Goal: Find specific page/section: Find specific page/section

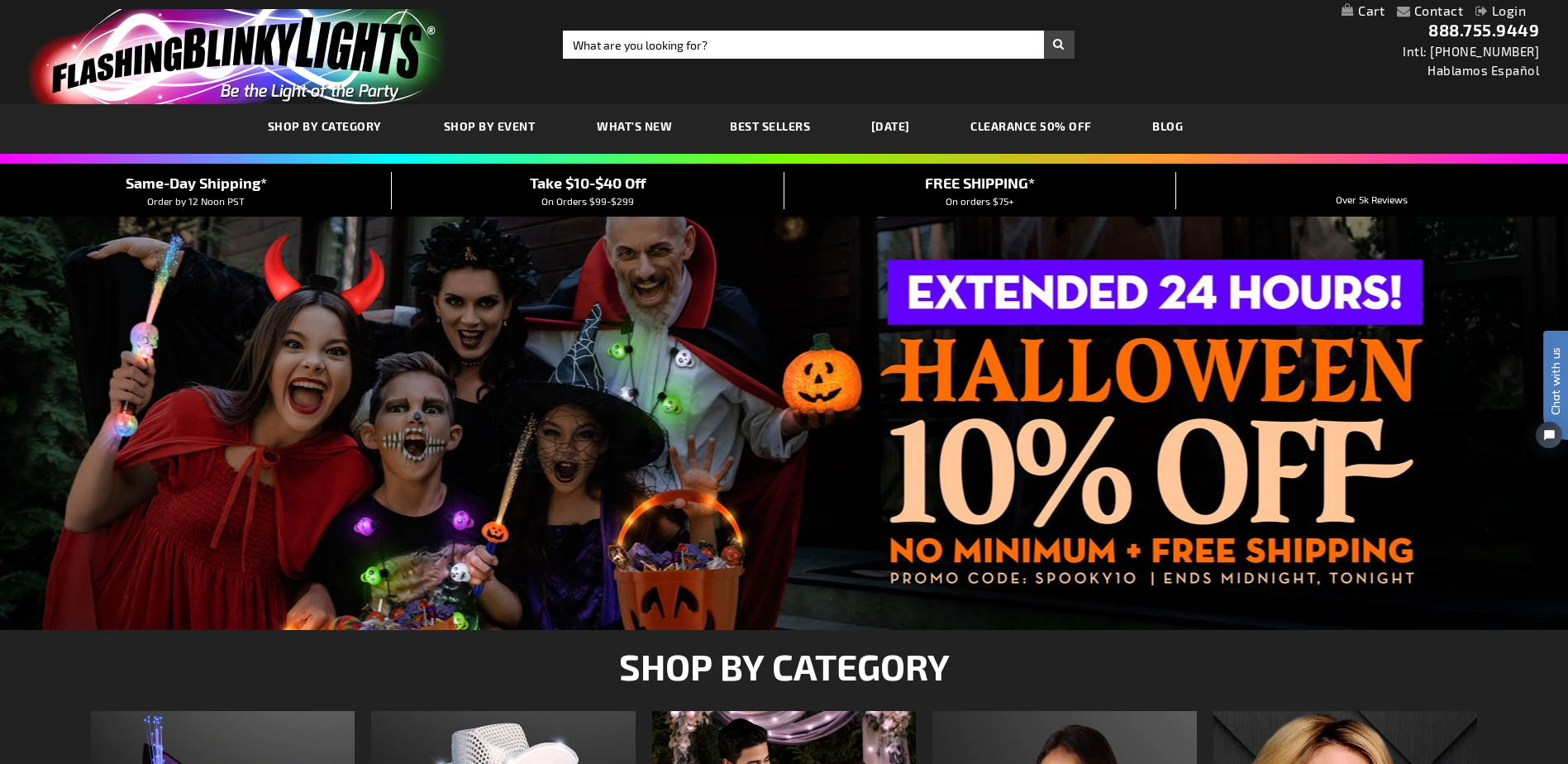
click at [1444, 12] on link "Contact" at bounding box center [1439, 11] width 50 height 16
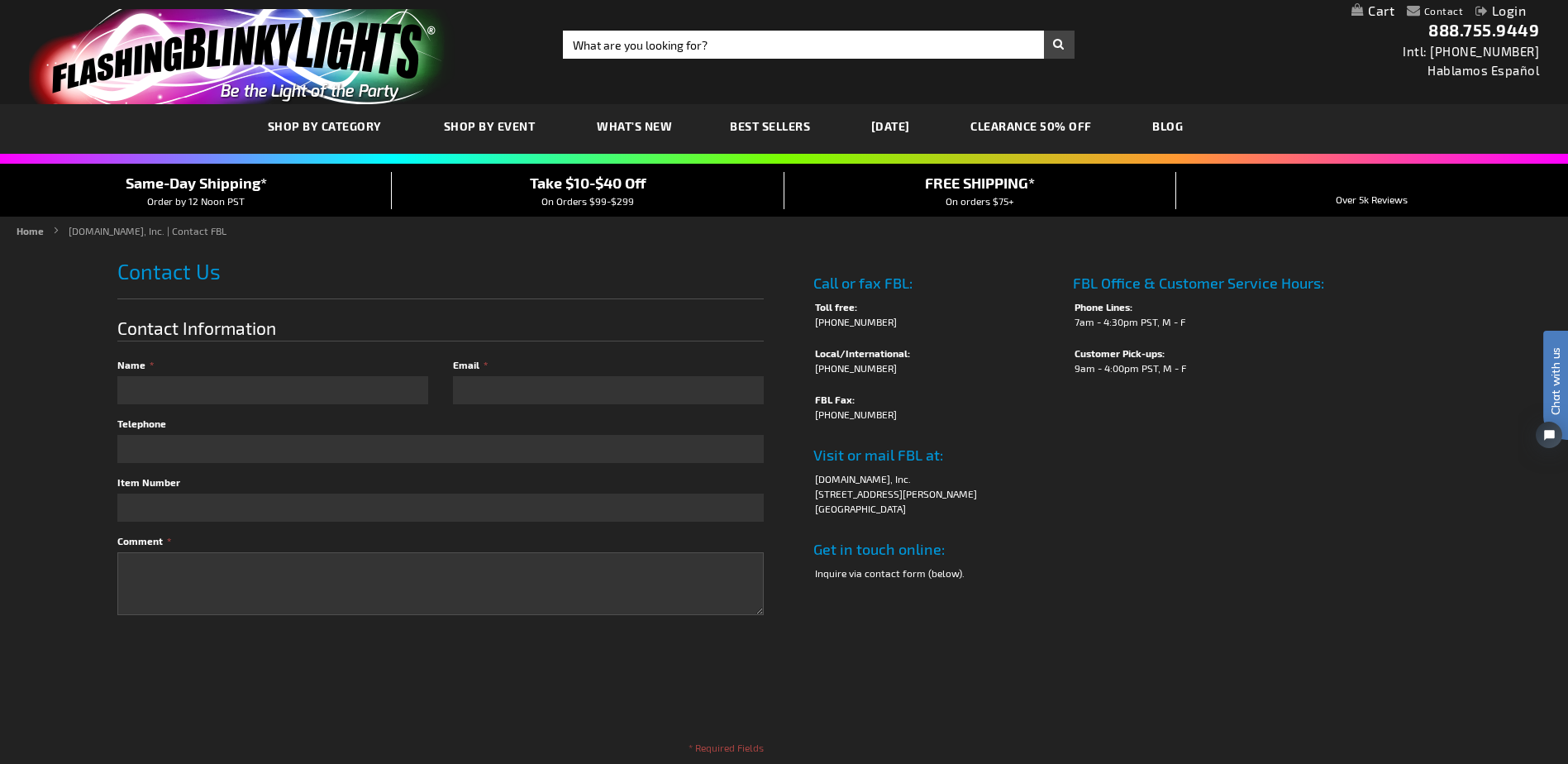
click at [219, 178] on span "Same-Day Shipping*" at bounding box center [196, 182] width 141 height 19
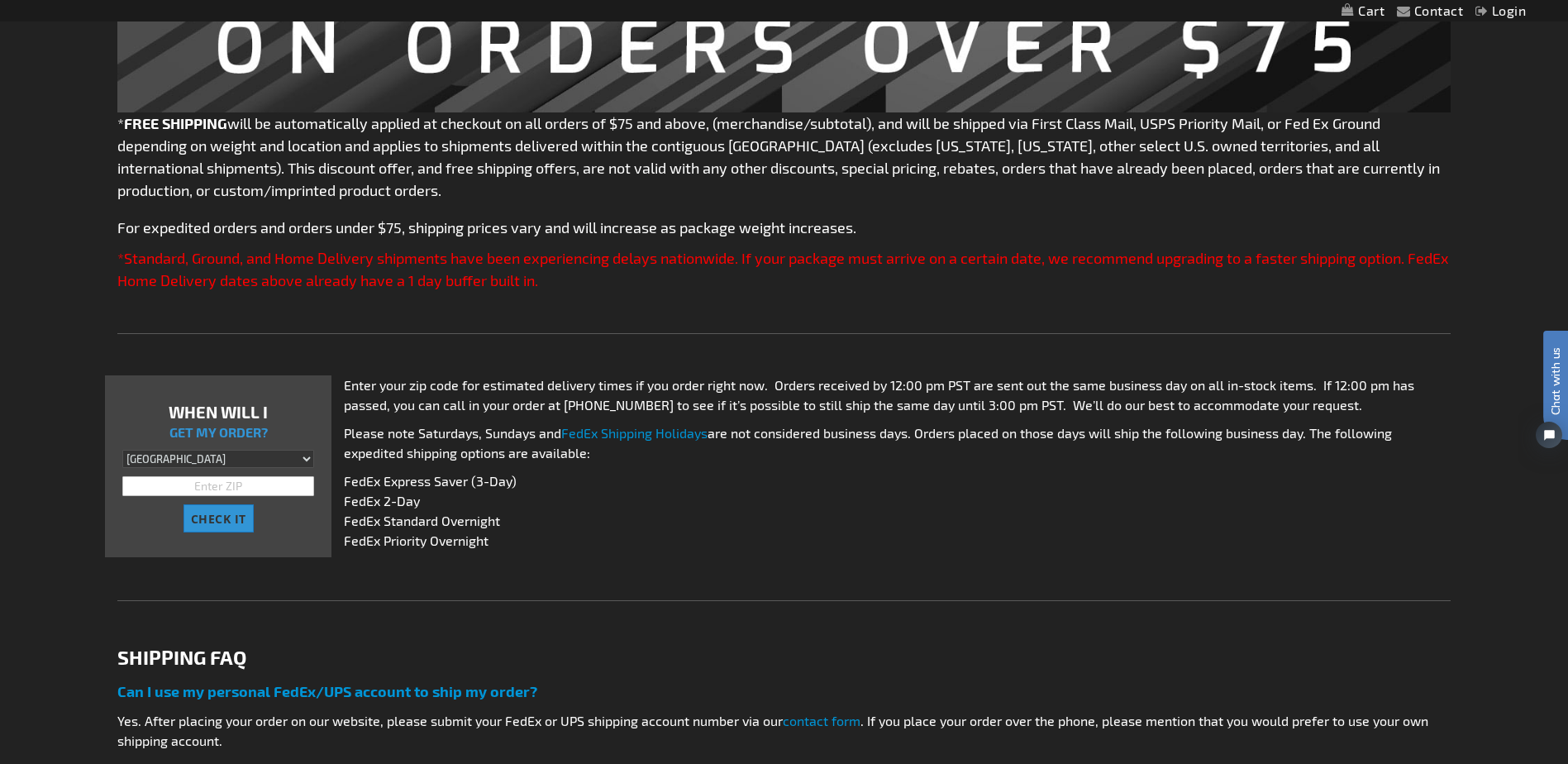
scroll to position [413, 0]
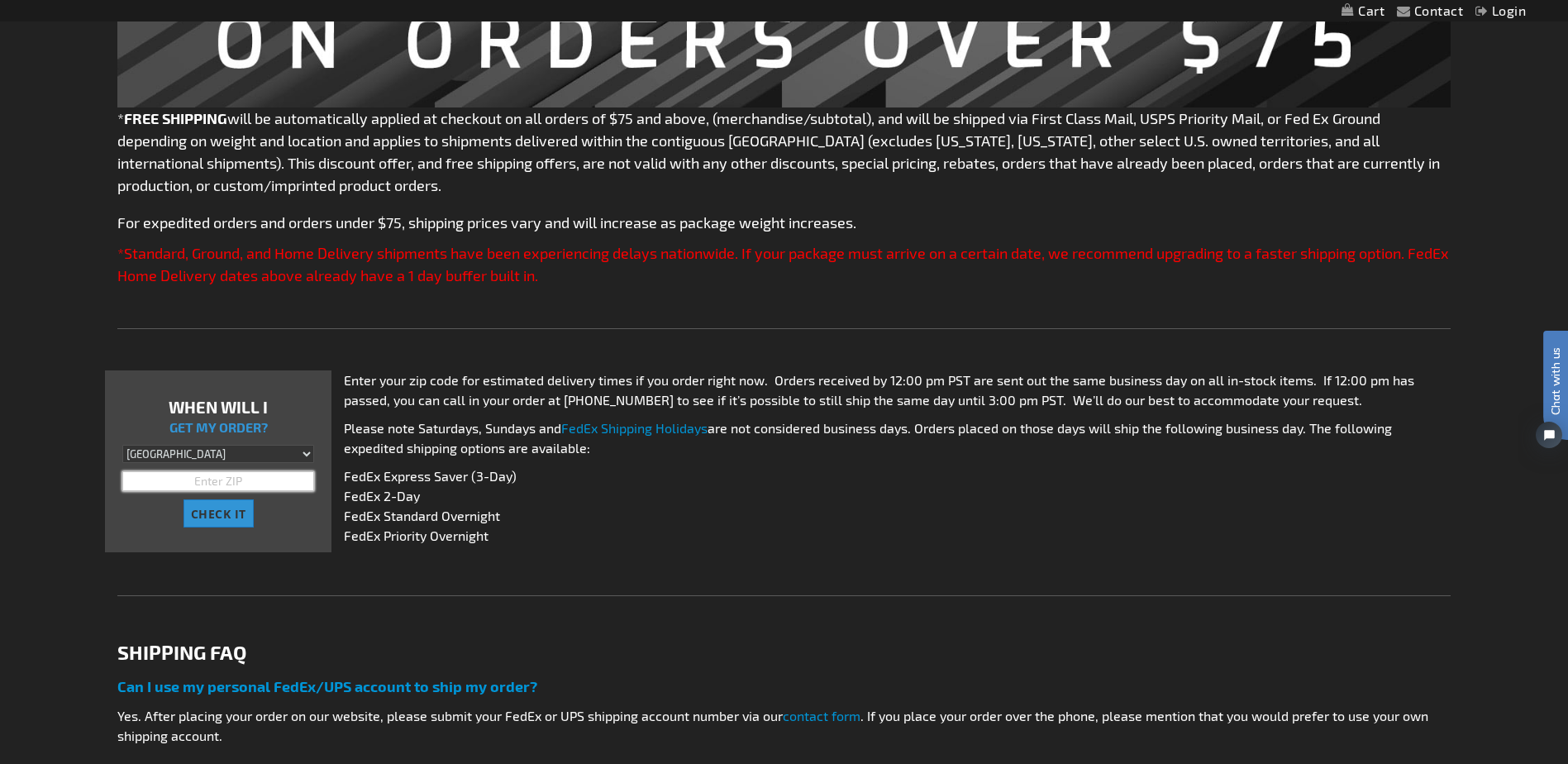
click at [204, 490] on input "text" at bounding box center [219, 482] width 192 height 20
type input "92324"
click at [183, 499] on button "CHECK IT" at bounding box center [219, 513] width 71 height 28
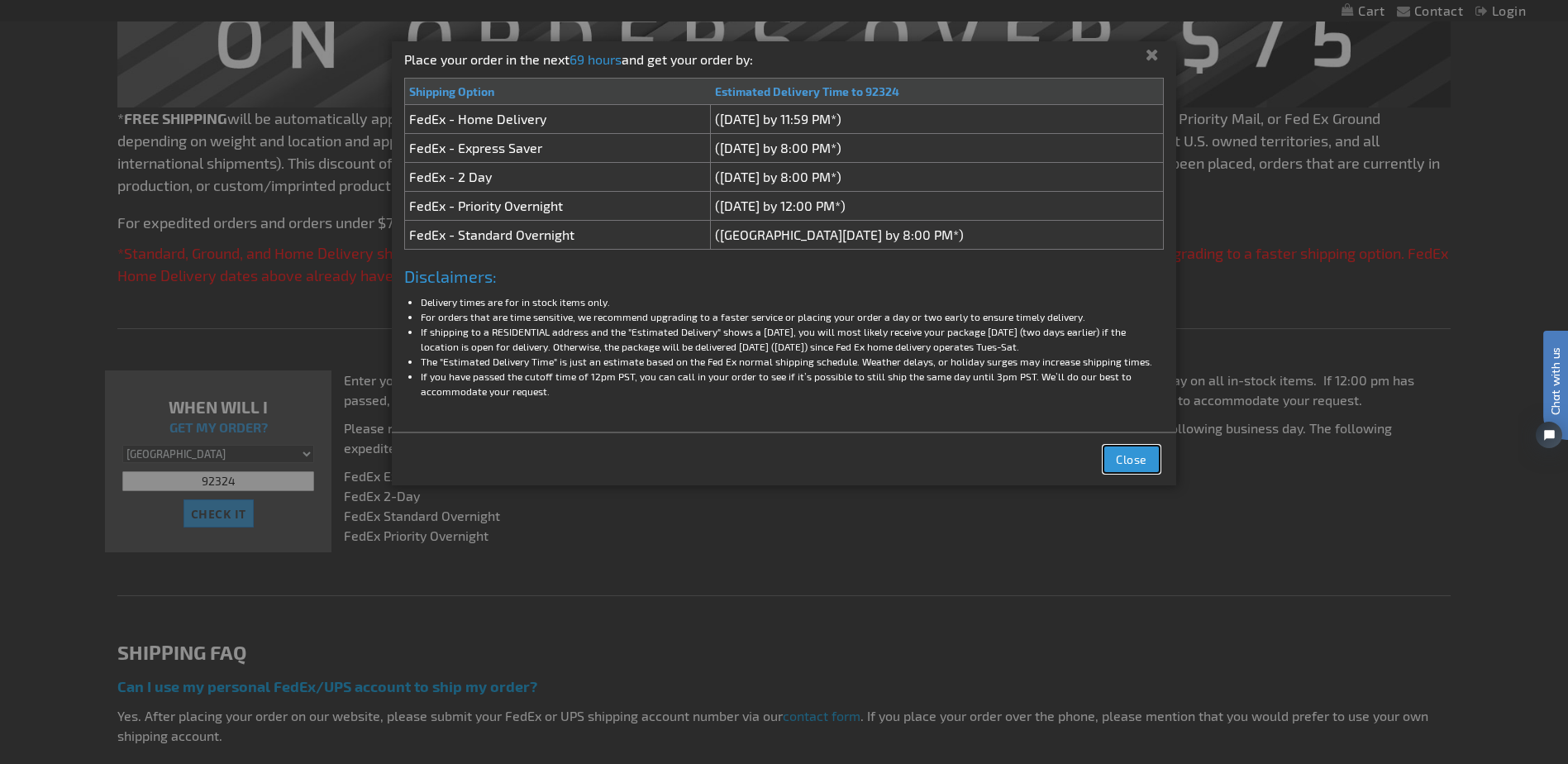
click at [1147, 458] on button "Close" at bounding box center [1131, 459] width 56 height 27
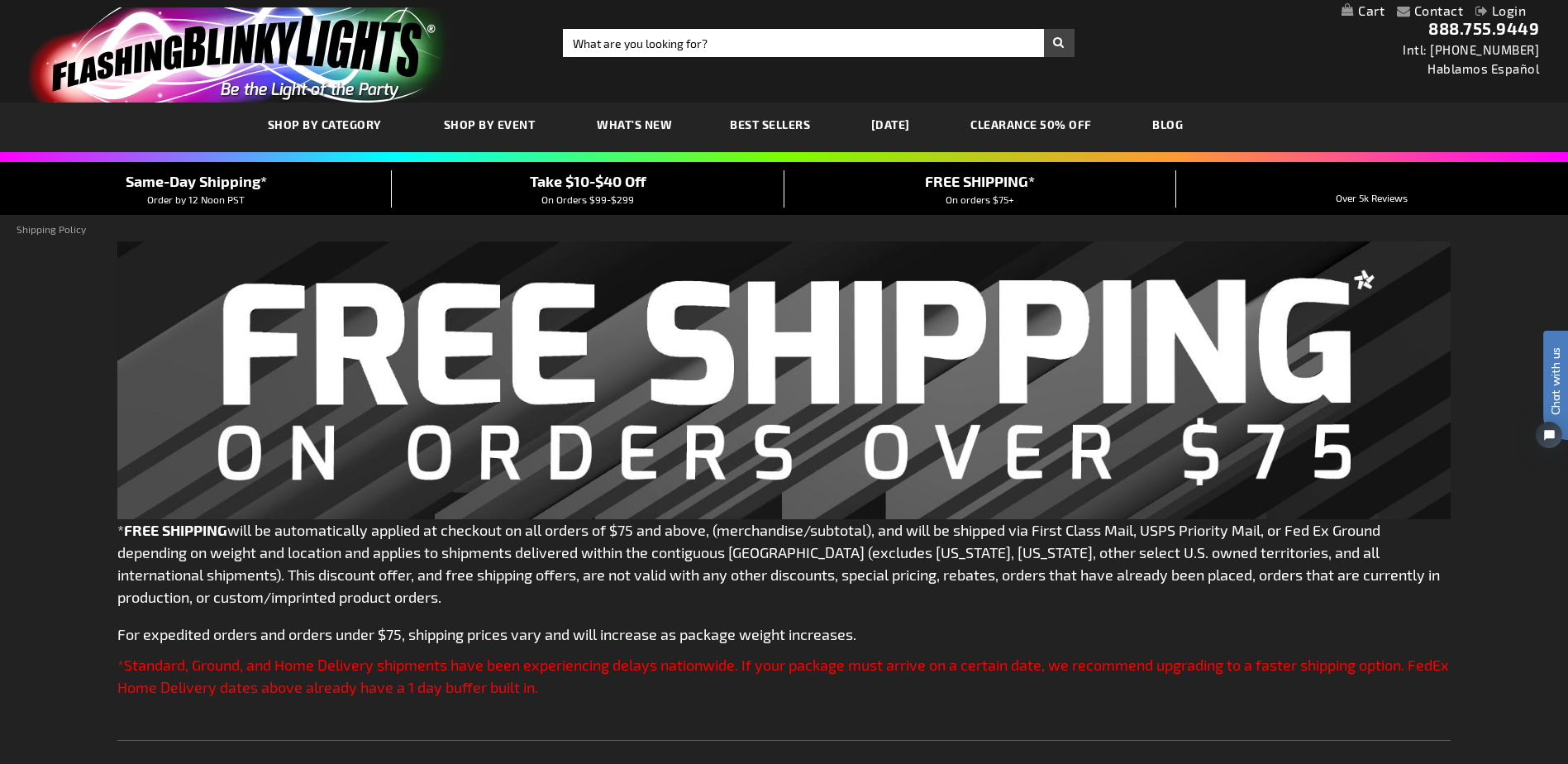
scroll to position [0, 0]
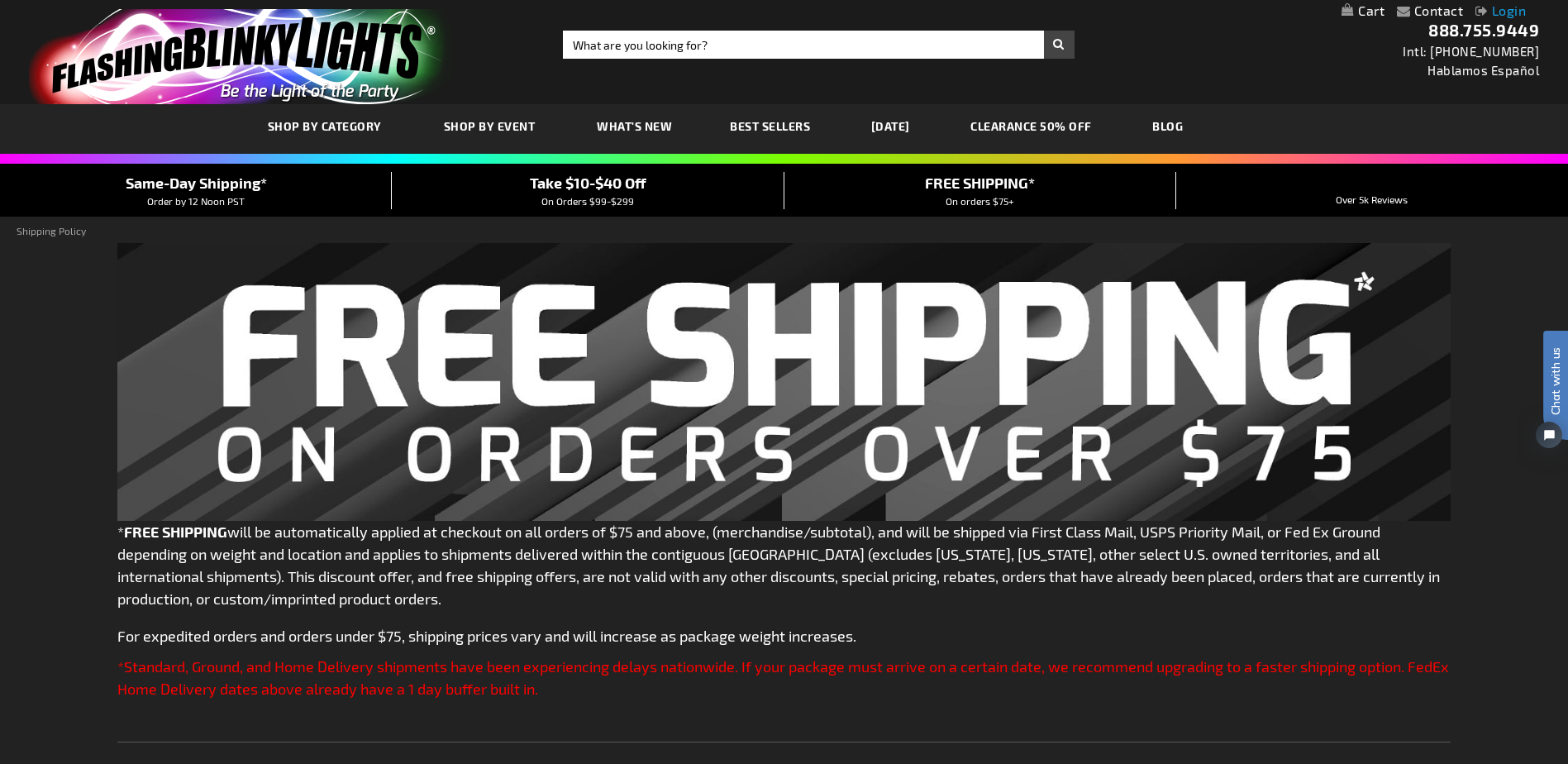
click at [1500, 12] on link "Login" at bounding box center [1500, 11] width 50 height 16
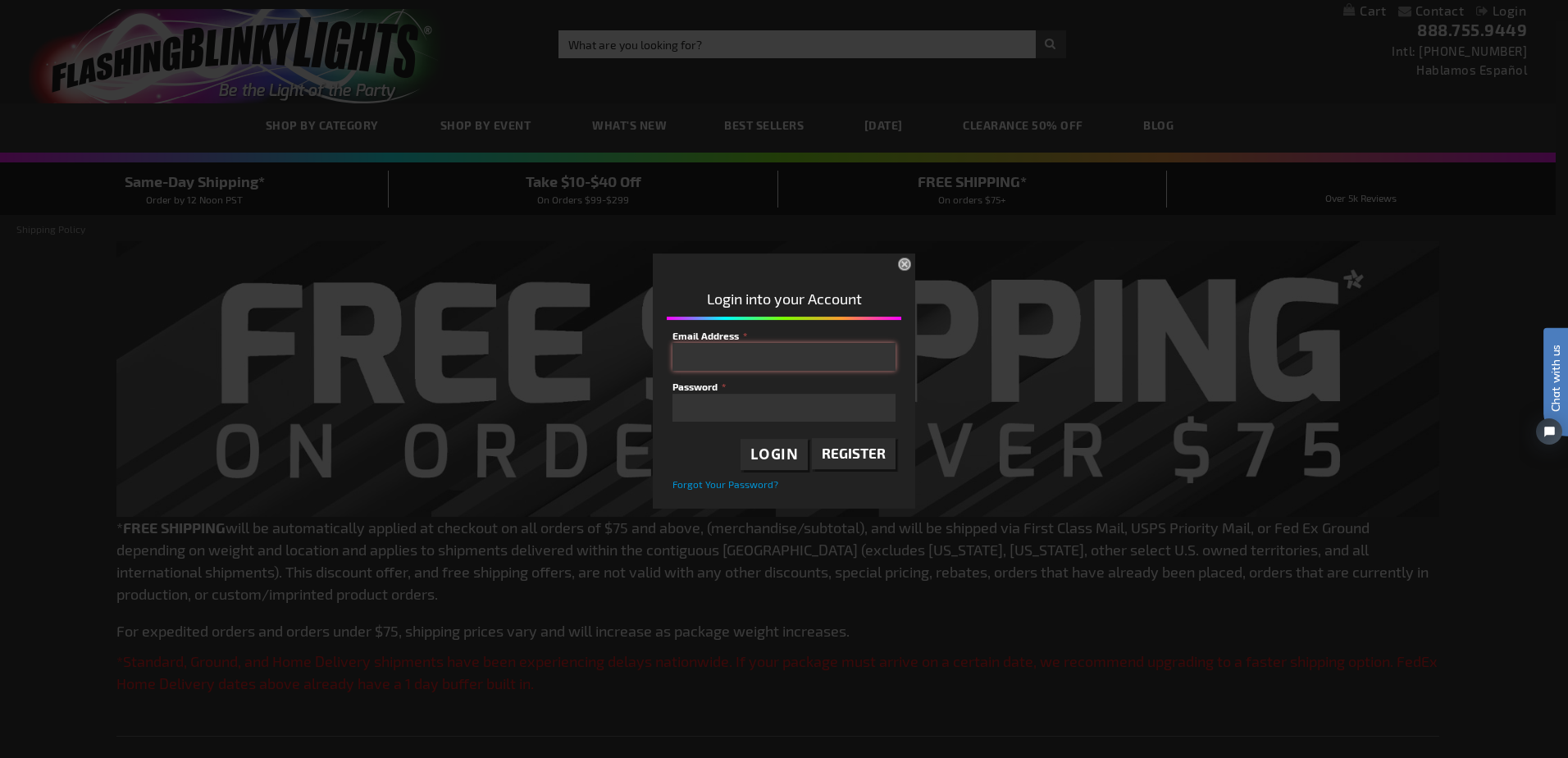
click at [796, 360] on input "Email Address" at bounding box center [783, 356] width 223 height 28
type input "k"
click at [893, 262] on button "×" at bounding box center [906, 266] width 36 height 36
